Goal: Task Accomplishment & Management: Use online tool/utility

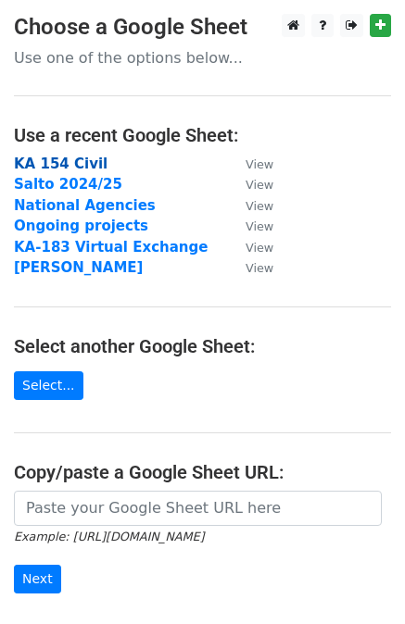
click at [84, 158] on strong "KA 154 Civil" at bounding box center [61, 164] width 94 height 17
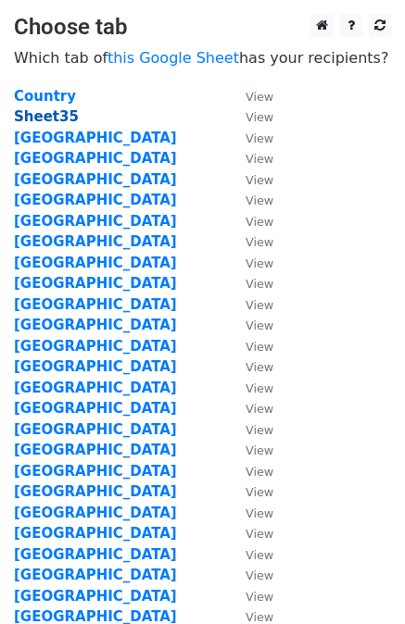
click at [45, 122] on strong "Sheet35" at bounding box center [46, 116] width 65 height 17
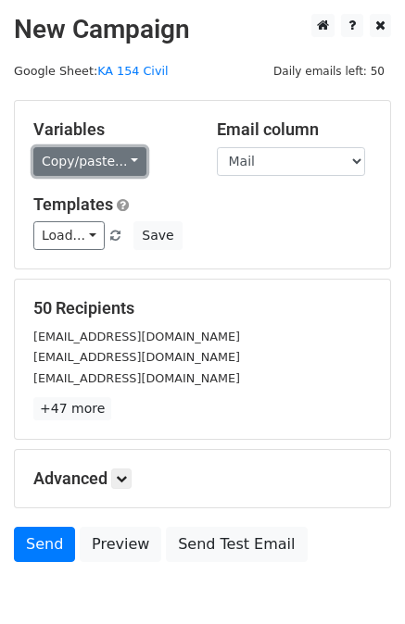
click at [108, 164] on link "Copy/paste..." at bounding box center [89, 161] width 113 height 29
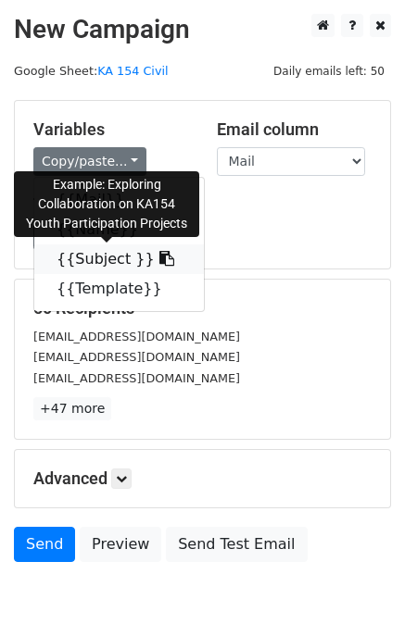
click at [107, 268] on link "{{Subject }}" at bounding box center [119, 260] width 170 height 30
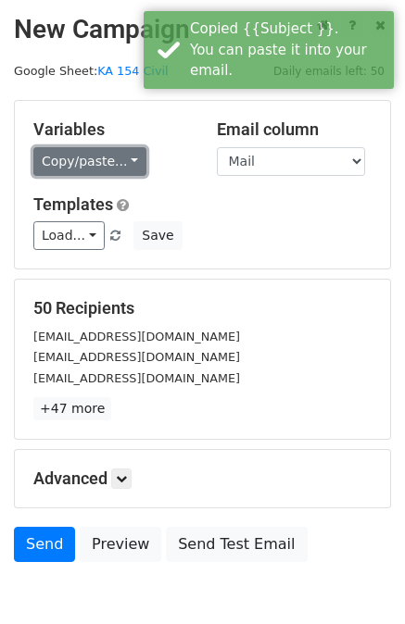
click at [89, 167] on link "Copy/paste..." at bounding box center [89, 161] width 113 height 29
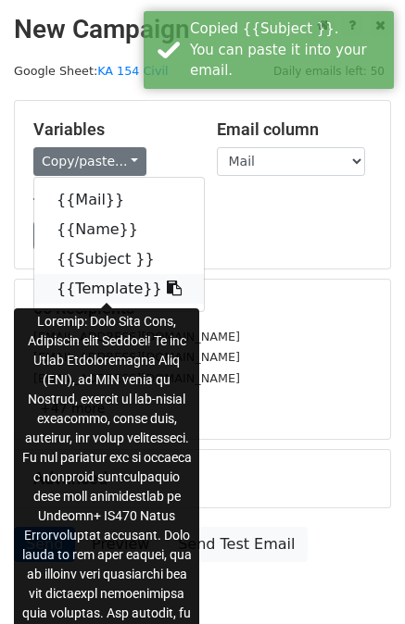
click at [105, 288] on link "{{Template}}" at bounding box center [119, 289] width 170 height 30
